Goal: Task Accomplishment & Management: Complete application form

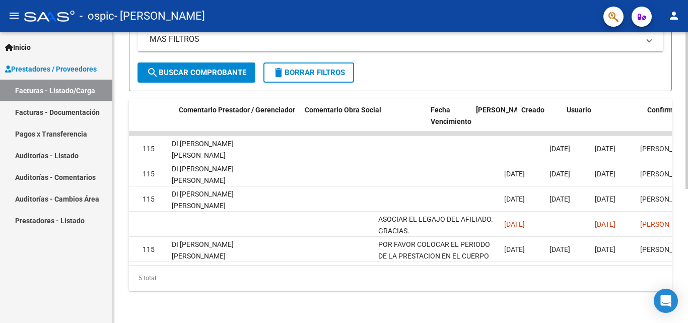
scroll to position [0, 1430]
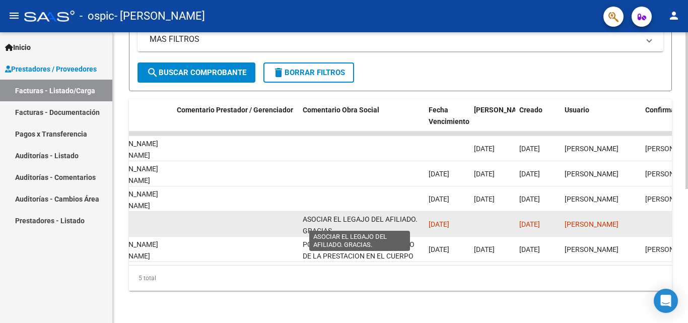
click at [321, 215] on span "ASOCIAR EL LEGAJO DEL AFILIADO. GRACIAS." at bounding box center [360, 225] width 115 height 20
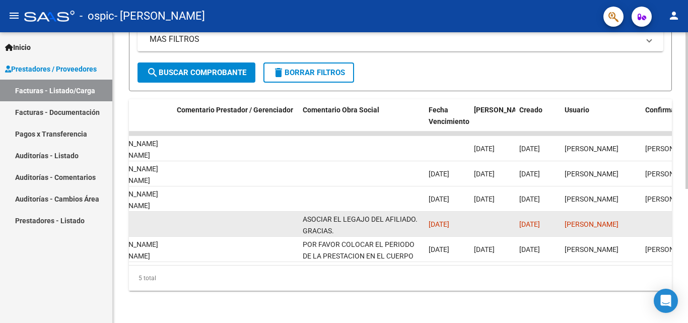
click at [321, 215] on span "ASOCIAR EL LEGAJO DEL AFILIADO. GRACIAS." at bounding box center [360, 225] width 115 height 20
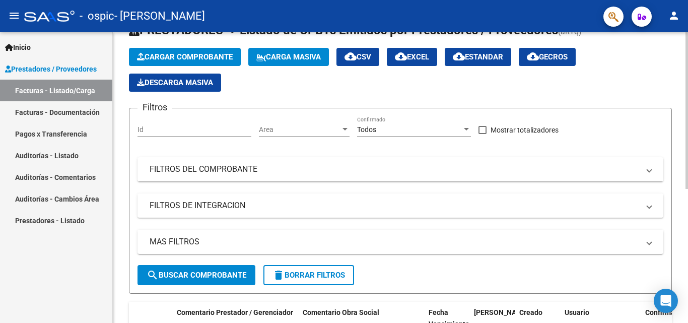
scroll to position [50, 0]
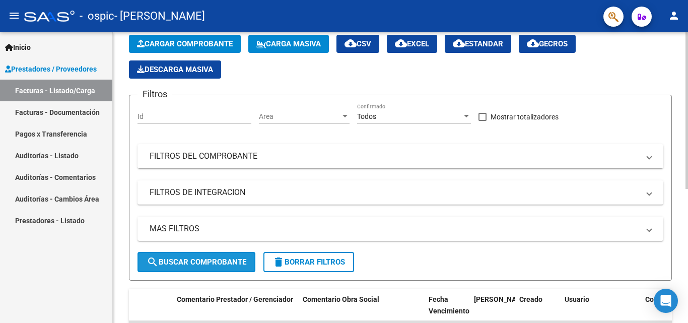
click at [238, 259] on span "search Buscar Comprobante" at bounding box center [197, 261] width 100 height 9
click at [183, 120] on input "Id" at bounding box center [195, 116] width 114 height 9
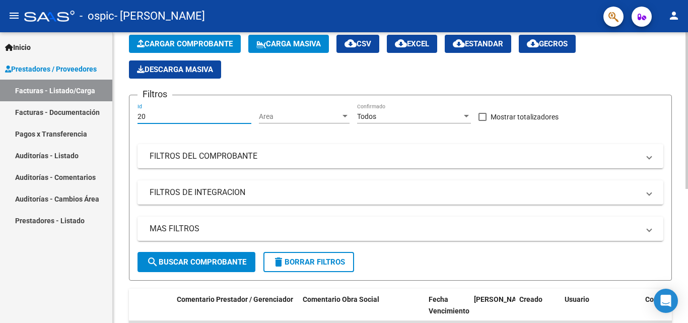
click at [266, 114] on span "Area" at bounding box center [300, 116] width 82 height 9
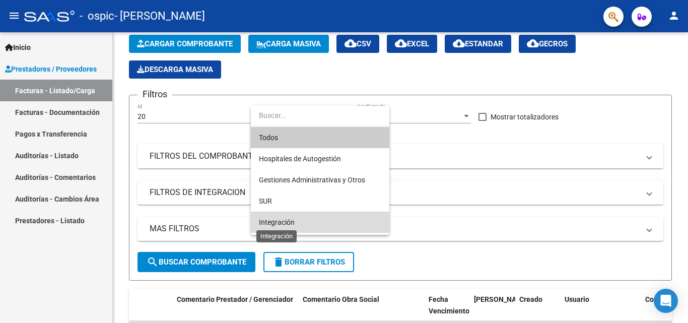
click at [273, 218] on span "Integración" at bounding box center [277, 222] width 36 height 8
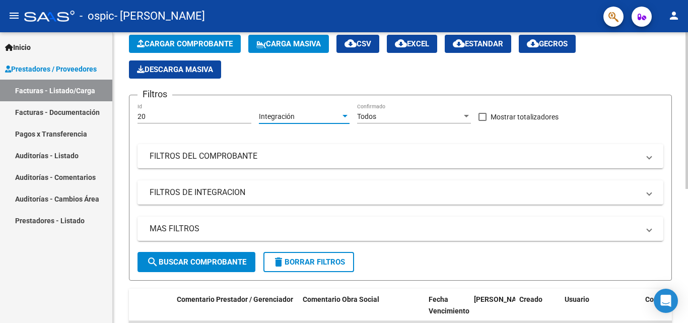
click at [222, 259] on span "search Buscar Comprobante" at bounding box center [197, 261] width 100 height 9
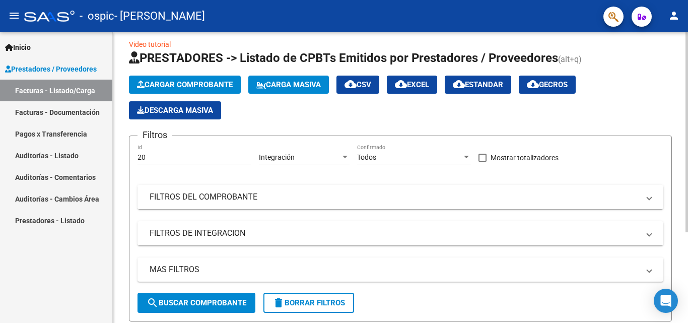
scroll to position [0, 0]
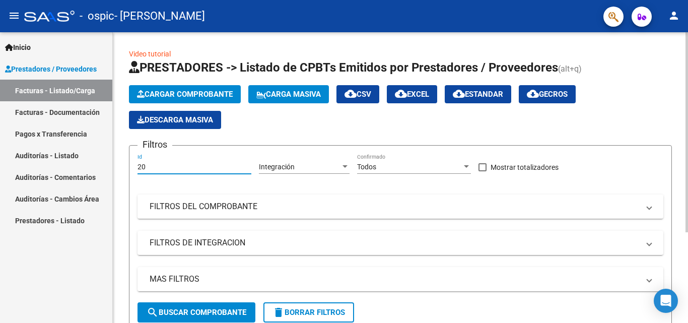
click at [180, 167] on input "20" at bounding box center [195, 167] width 114 height 9
type input "2"
click at [180, 167] on input "Id" at bounding box center [195, 167] width 114 height 9
drag, startPoint x: 180, startPoint y: 167, endPoint x: 0, endPoint y: 159, distance: 180.5
click at [0, 159] on mat-sidenav-container "Inicio Instructivos Contacto OS Prestadores / Proveedores Facturas - Listado/Ca…" at bounding box center [344, 177] width 688 height 291
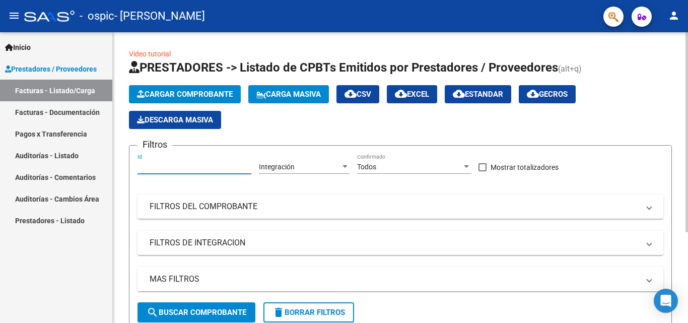
click at [195, 166] on input "Id" at bounding box center [195, 167] width 114 height 9
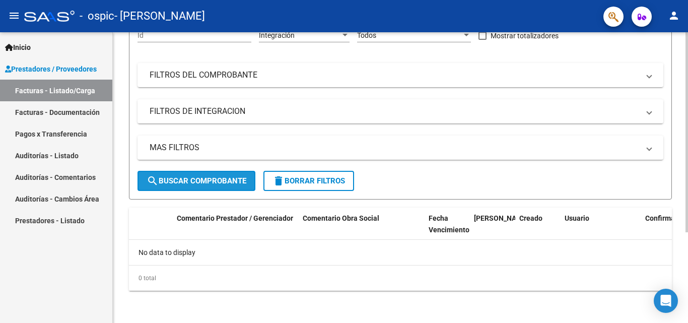
click at [213, 180] on span "search Buscar Comprobante" at bounding box center [197, 180] width 100 height 9
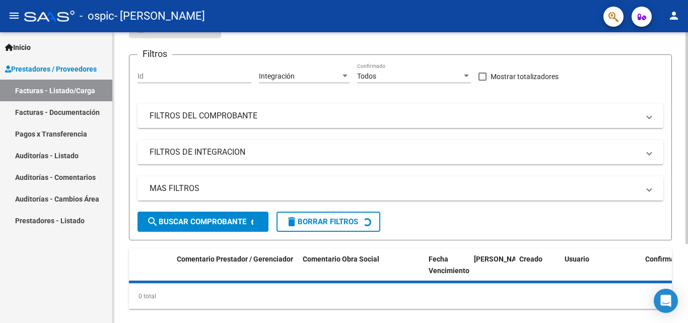
scroll to position [58, 0]
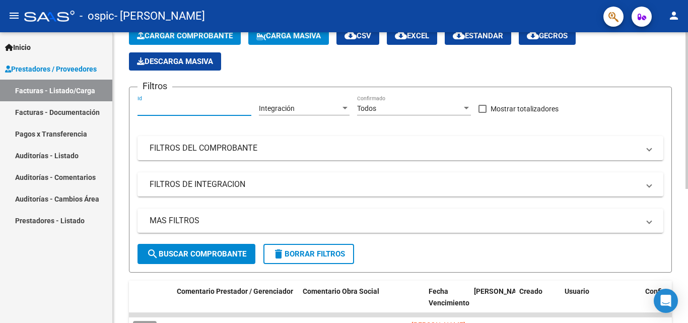
click at [169, 110] on input "Id" at bounding box center [195, 108] width 114 height 9
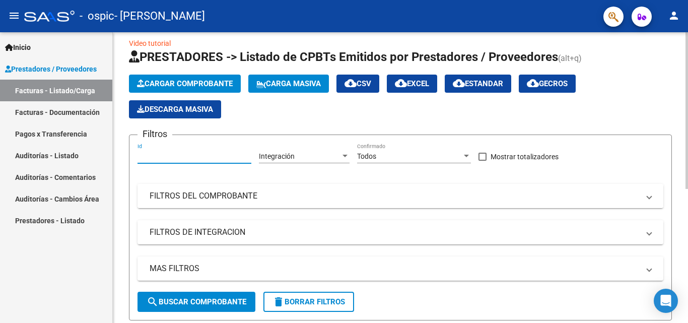
scroll to position [0, 0]
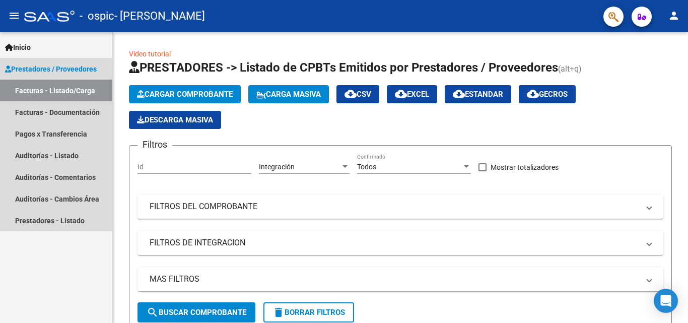
click at [34, 92] on link "Facturas - Listado/Carga" at bounding box center [56, 91] width 112 height 22
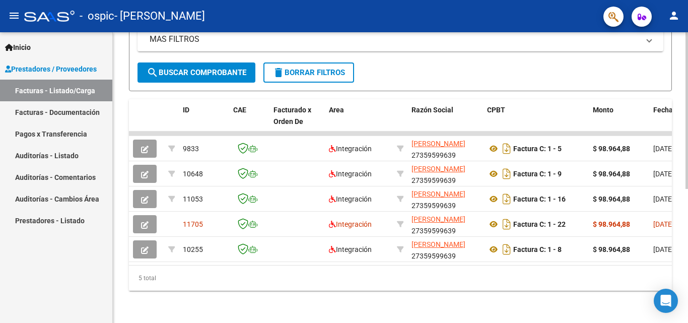
scroll to position [248, 0]
drag, startPoint x: 239, startPoint y: 311, endPoint x: 268, endPoint y: 314, distance: 28.8
click at [268, 314] on div "Video tutorial PRESTADORES -> Listado de CPBTs Emitidos por Prestadores / Prove…" at bounding box center [400, 57] width 575 height 530
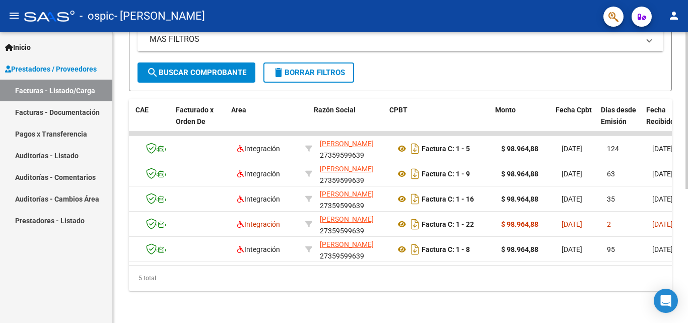
scroll to position [0, 98]
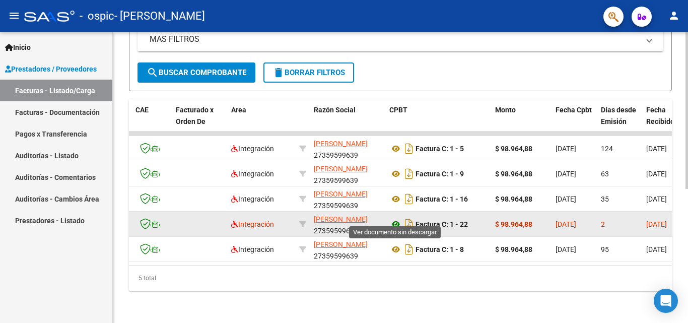
click at [397, 218] on icon at bounding box center [395, 224] width 13 height 12
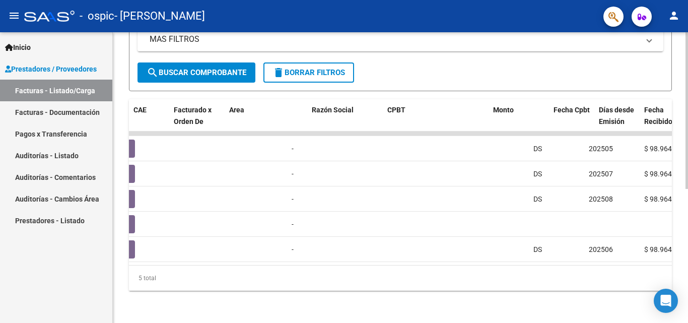
scroll to position [0, 0]
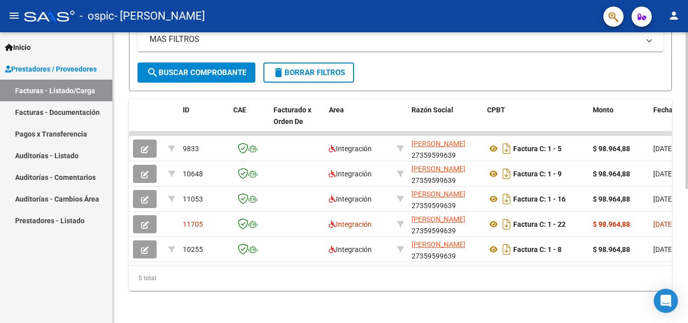
click at [215, 68] on span "search Buscar Comprobante" at bounding box center [197, 72] width 100 height 9
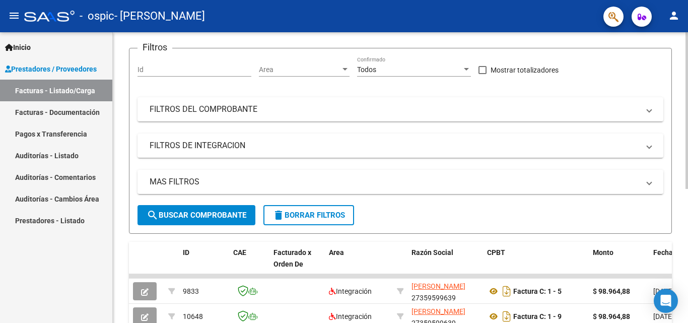
scroll to position [97, 0]
click at [197, 68] on input "Id" at bounding box center [195, 70] width 114 height 9
type input "20"
click at [275, 71] on span "Area" at bounding box center [300, 70] width 82 height 9
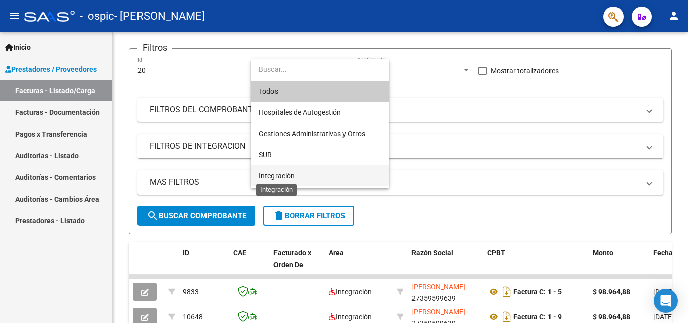
click at [283, 177] on span "Integración" at bounding box center [277, 176] width 36 height 8
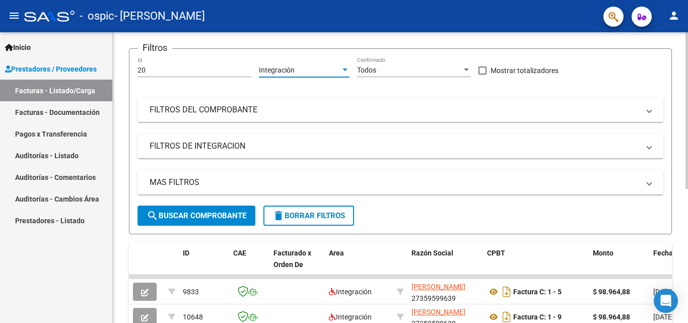
click at [184, 214] on span "search Buscar Comprobante" at bounding box center [197, 215] width 100 height 9
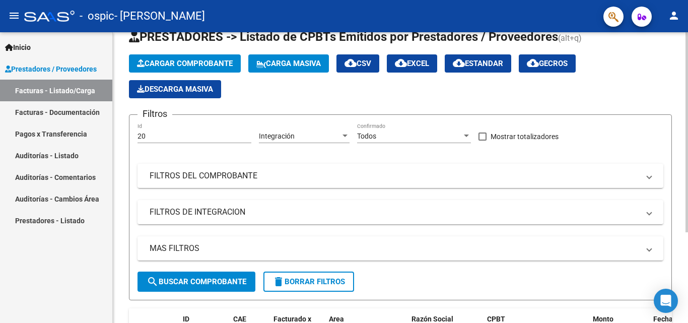
scroll to position [0, 0]
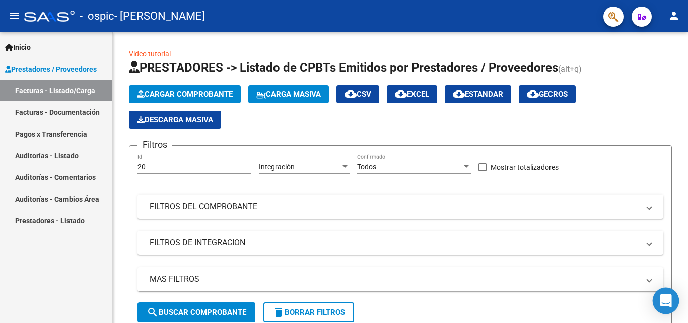
click at [660, 301] on div "Open Intercom Messenger" at bounding box center [666, 301] width 27 height 27
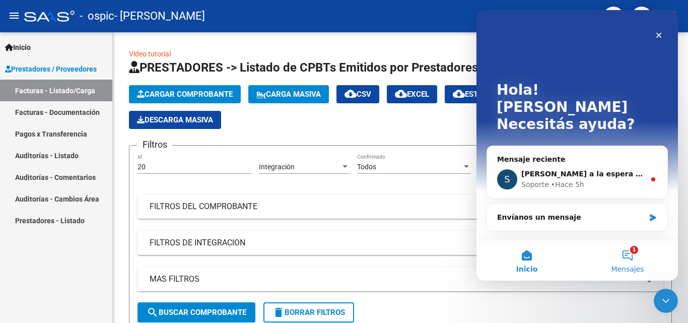
click at [643, 252] on button "1 Mensajes" at bounding box center [627, 260] width 101 height 40
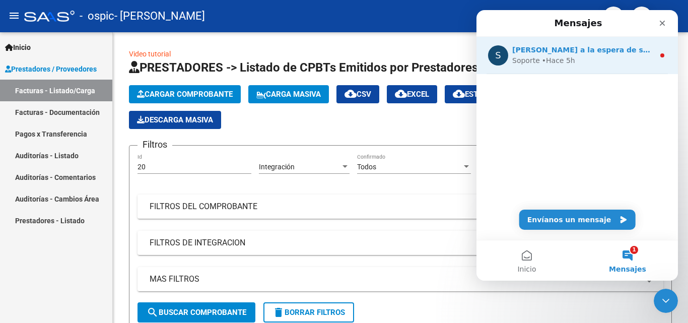
click at [594, 61] on div "Soporte • Hace 5h" at bounding box center [583, 60] width 142 height 11
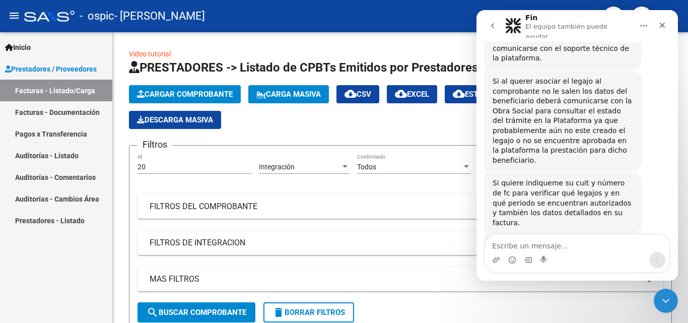
scroll to position [462, 0]
click at [591, 241] on textarea "Escribe un mensaje..." at bounding box center [577, 243] width 184 height 17
click at [371, 18] on div "- ospic - [PERSON_NAME]" at bounding box center [309, 16] width 571 height 22
click at [668, 27] on div "Cerrar" at bounding box center [662, 25] width 18 height 18
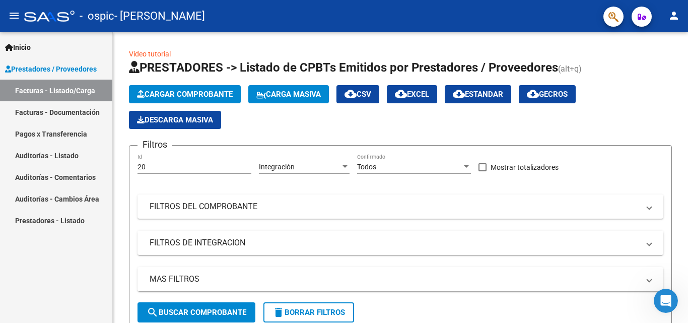
click at [37, 114] on link "Facturas - Documentación" at bounding box center [56, 112] width 112 height 22
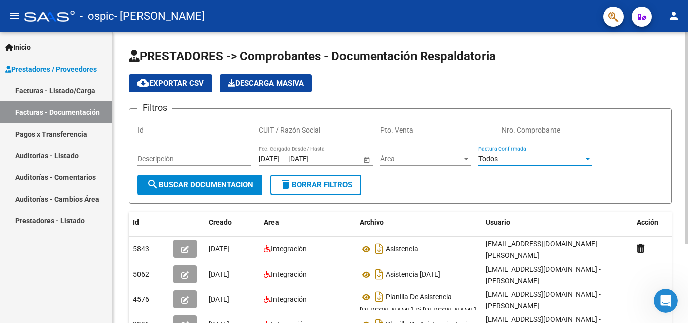
click at [512, 161] on div "Todos" at bounding box center [531, 159] width 105 height 9
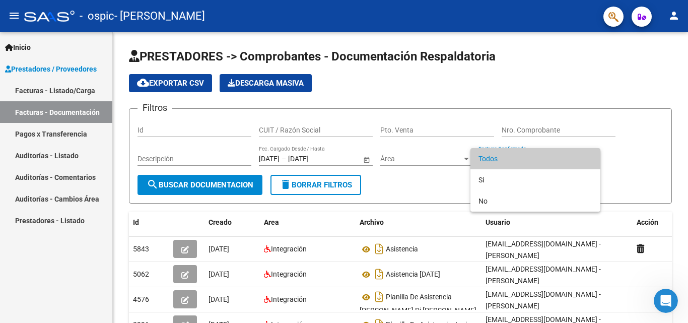
click at [424, 184] on div at bounding box center [344, 161] width 688 height 323
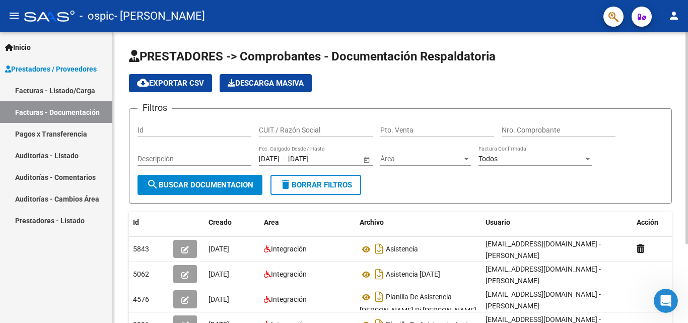
click at [492, 160] on span "Todos" at bounding box center [488, 159] width 19 height 8
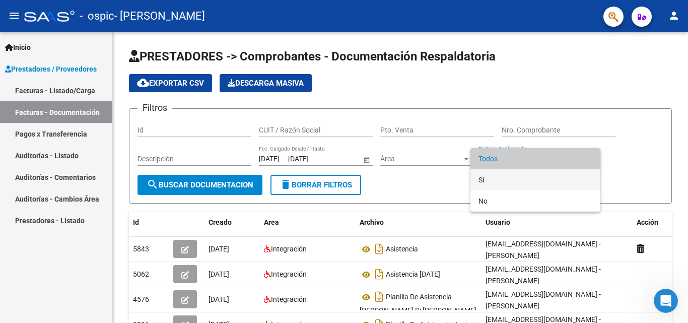
click at [479, 179] on span "Si" at bounding box center [536, 179] width 114 height 21
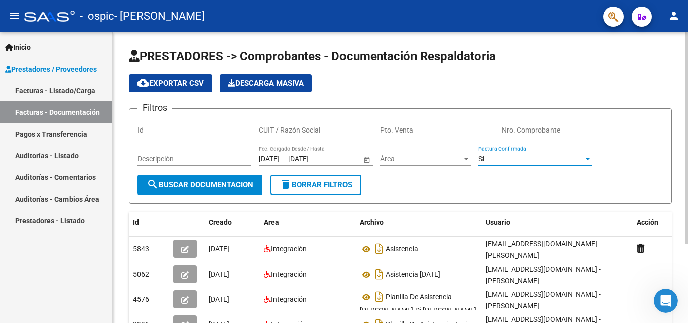
click at [149, 161] on input "Descripción" at bounding box center [195, 159] width 114 height 9
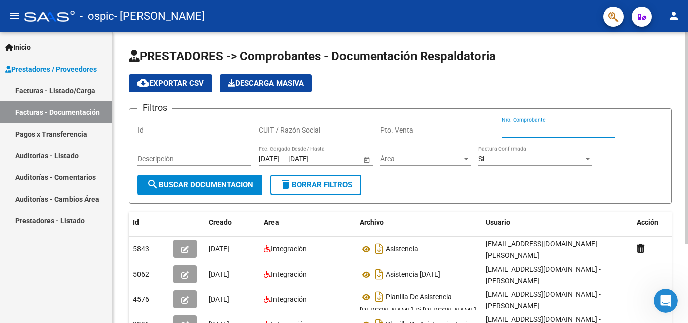
click at [529, 132] on input "Nro. Comprobante" at bounding box center [559, 130] width 114 height 9
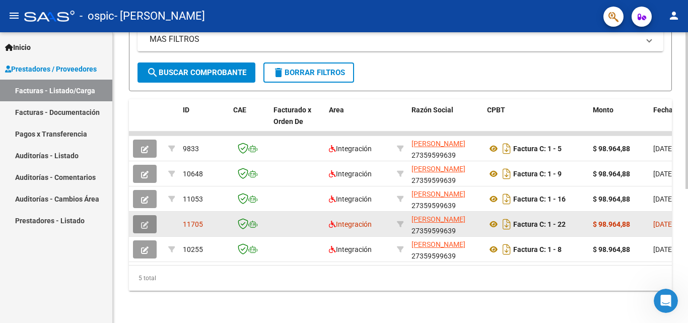
click at [141, 221] on icon "button" at bounding box center [145, 225] width 8 height 8
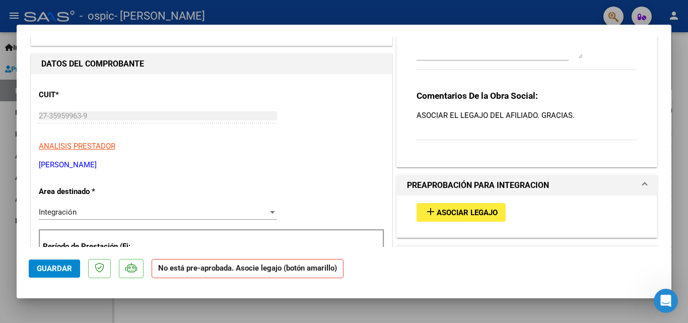
scroll to position [151, 0]
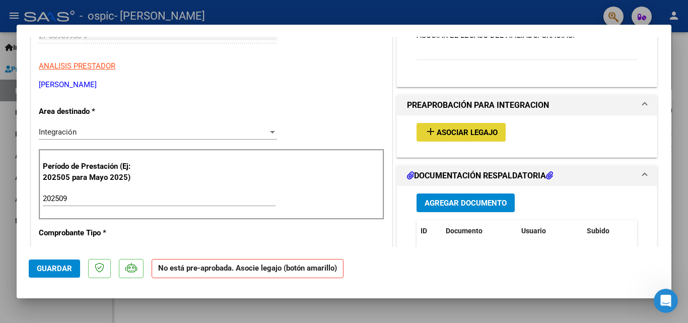
click at [470, 135] on span "Asociar Legajo" at bounding box center [467, 132] width 61 height 9
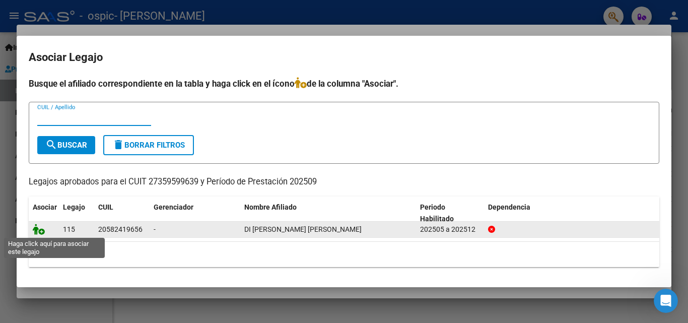
click at [40, 233] on icon at bounding box center [39, 229] width 12 height 11
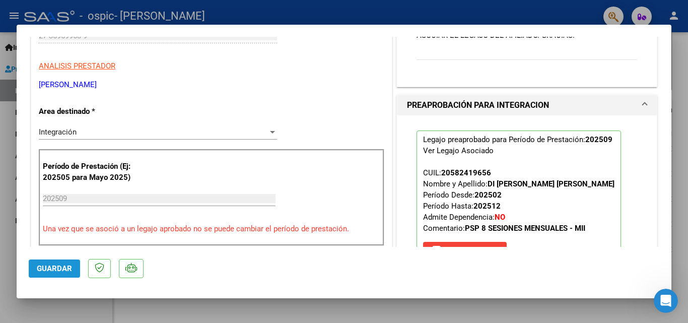
click at [78, 267] on button "Guardar" at bounding box center [54, 268] width 51 height 18
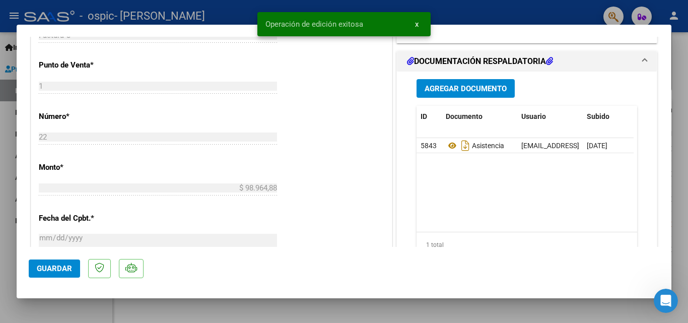
scroll to position [398, 0]
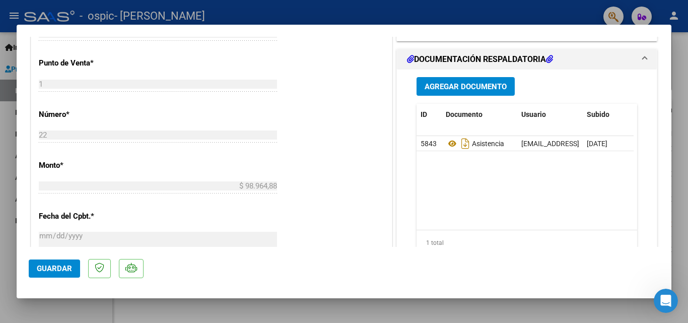
click at [60, 269] on span "Guardar" at bounding box center [54, 268] width 35 height 9
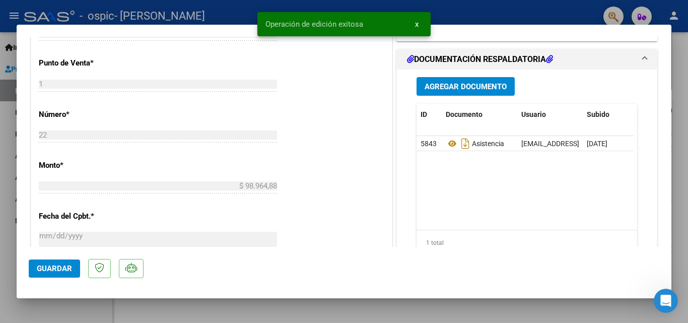
scroll to position [214, 0]
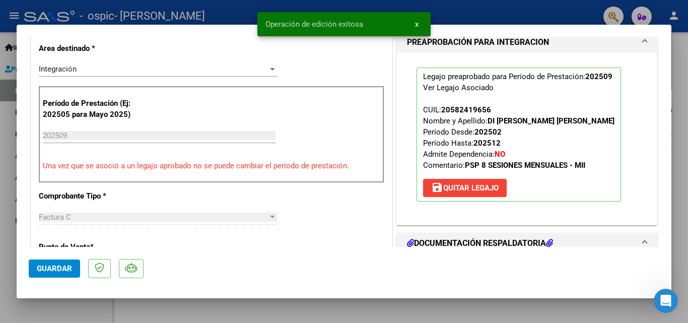
click at [687, 54] on div at bounding box center [344, 161] width 688 height 323
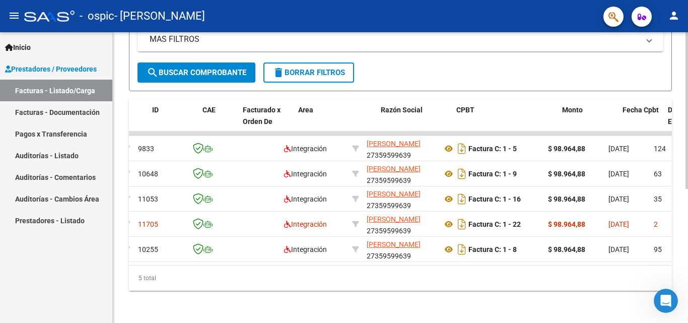
scroll to position [0, 0]
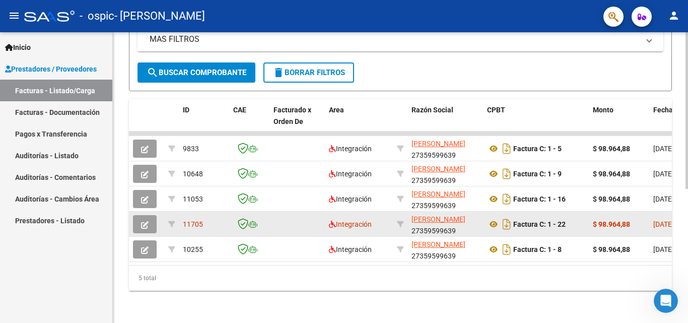
click at [144, 221] on button "button" at bounding box center [145, 224] width 24 height 18
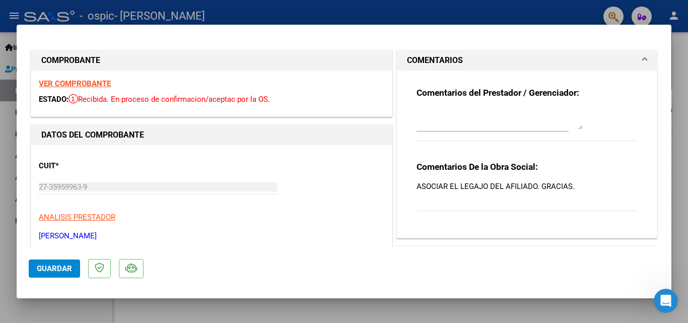
click at [95, 83] on strong "VER COMPROBANTE" at bounding box center [75, 83] width 72 height 9
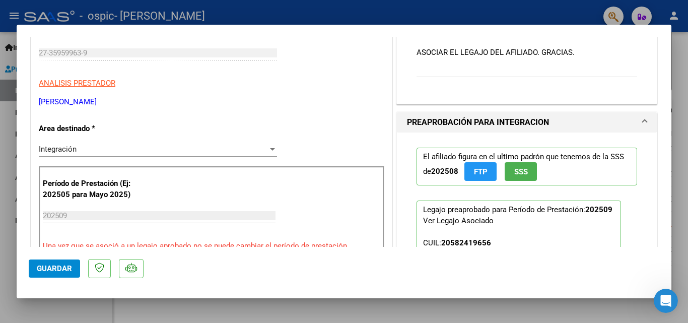
scroll to position [151, 0]
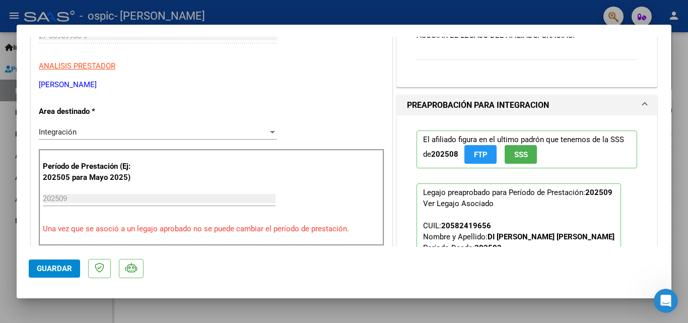
click at [89, 198] on input "202509" at bounding box center [159, 198] width 233 height 9
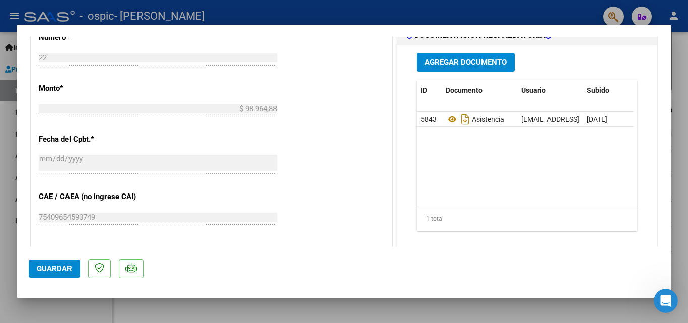
scroll to position [453, 0]
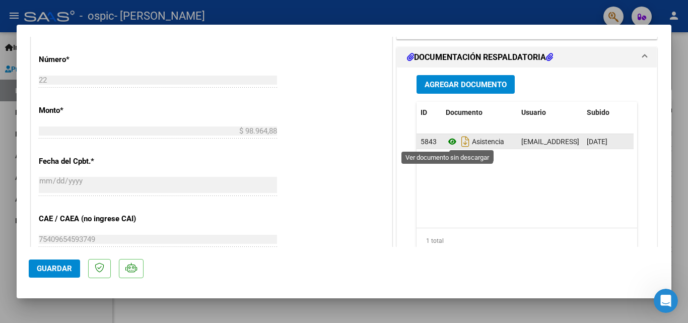
click at [447, 141] on icon at bounding box center [452, 142] width 13 height 12
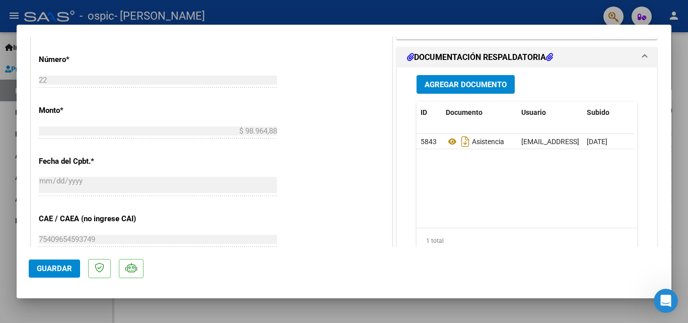
click at [61, 268] on span "Guardar" at bounding box center [54, 268] width 35 height 9
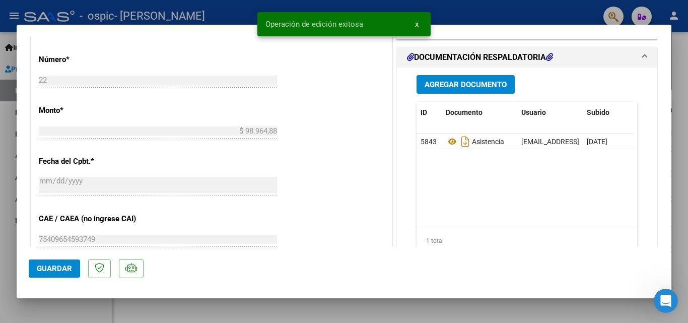
click at [679, 57] on div at bounding box center [344, 161] width 688 height 323
type input "$ 0,00"
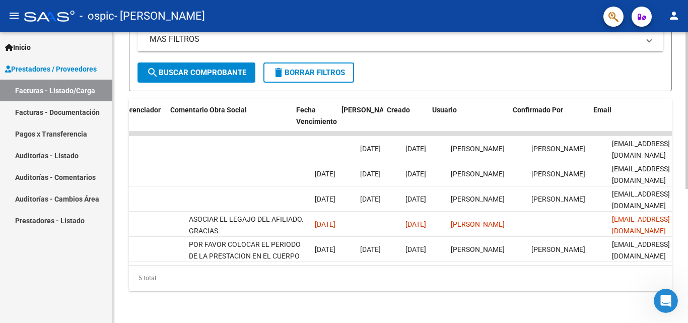
scroll to position [0, 1581]
